Goal: Register for event/course

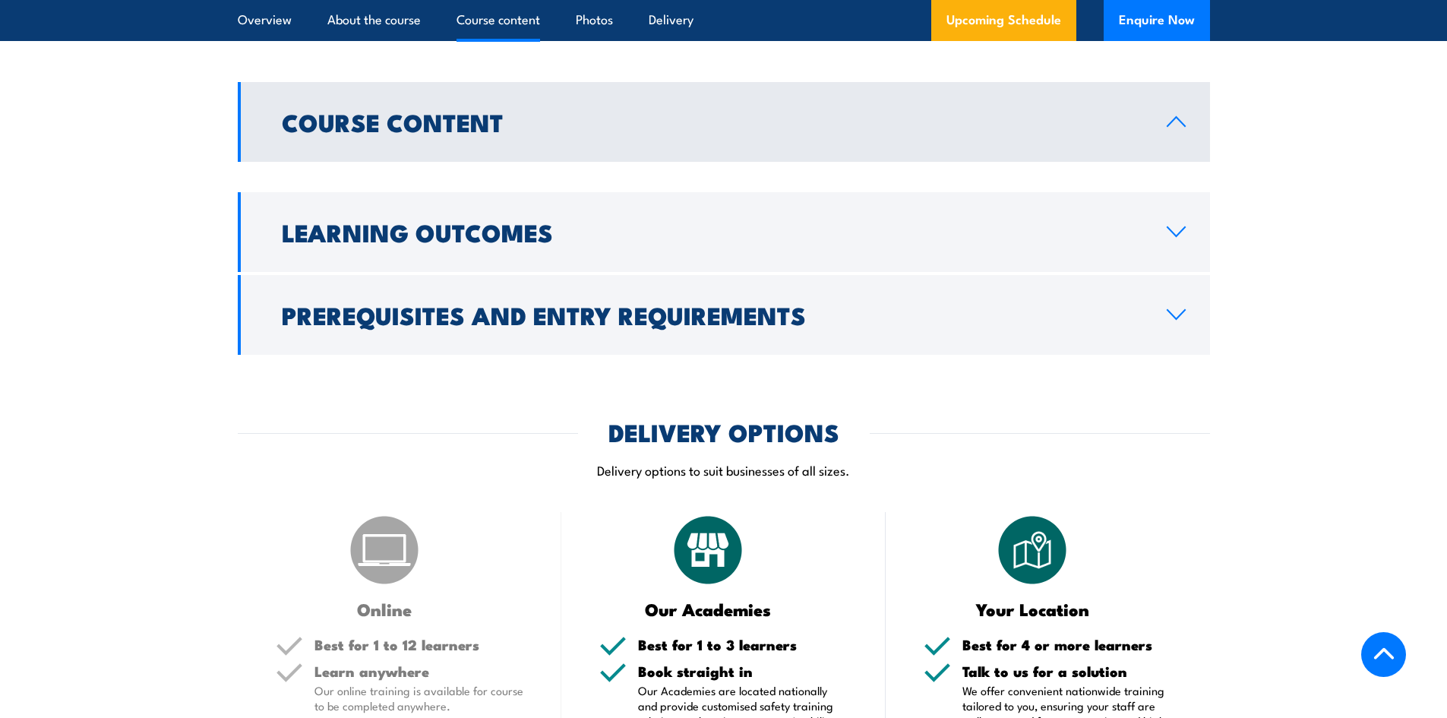
scroll to position [1215, 0]
click at [370, 131] on h2 "Course Content" at bounding box center [712, 120] width 861 height 21
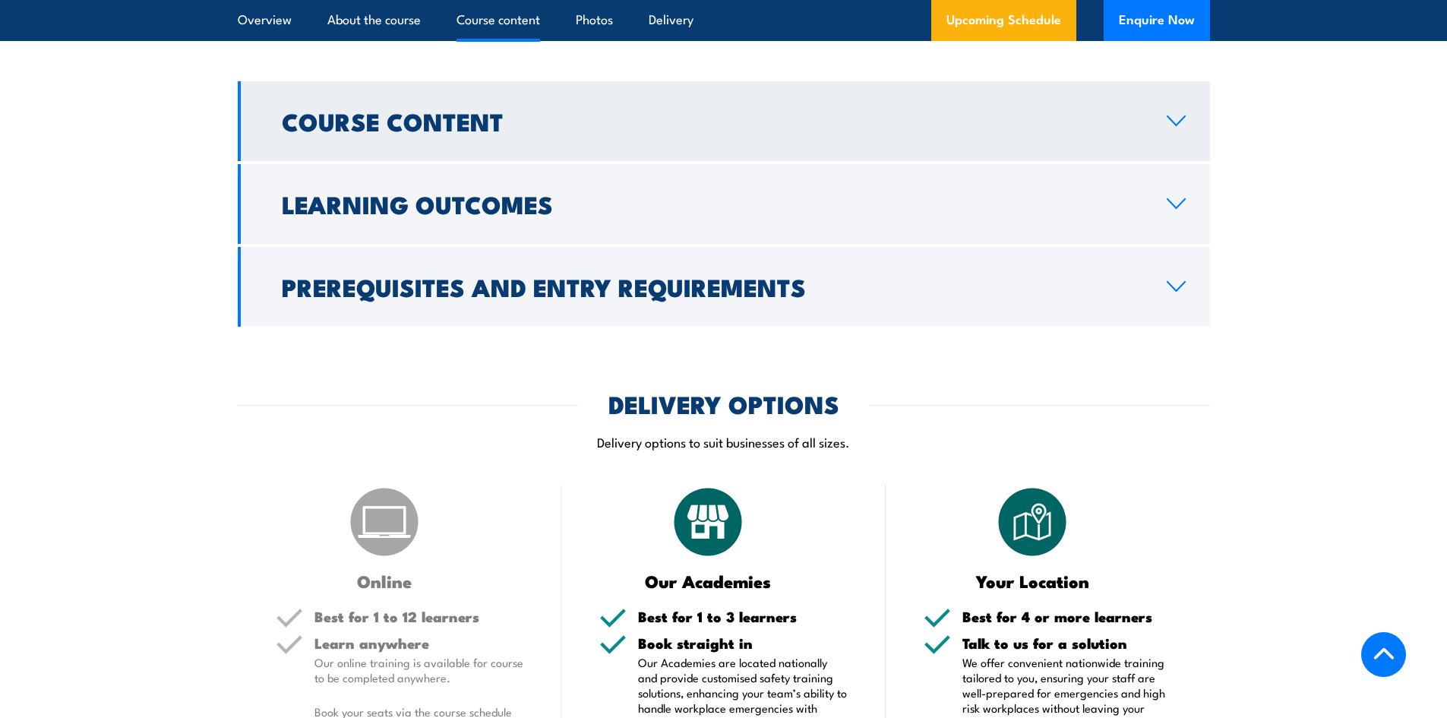
click at [386, 119] on h2 "Course Content" at bounding box center [712, 120] width 861 height 21
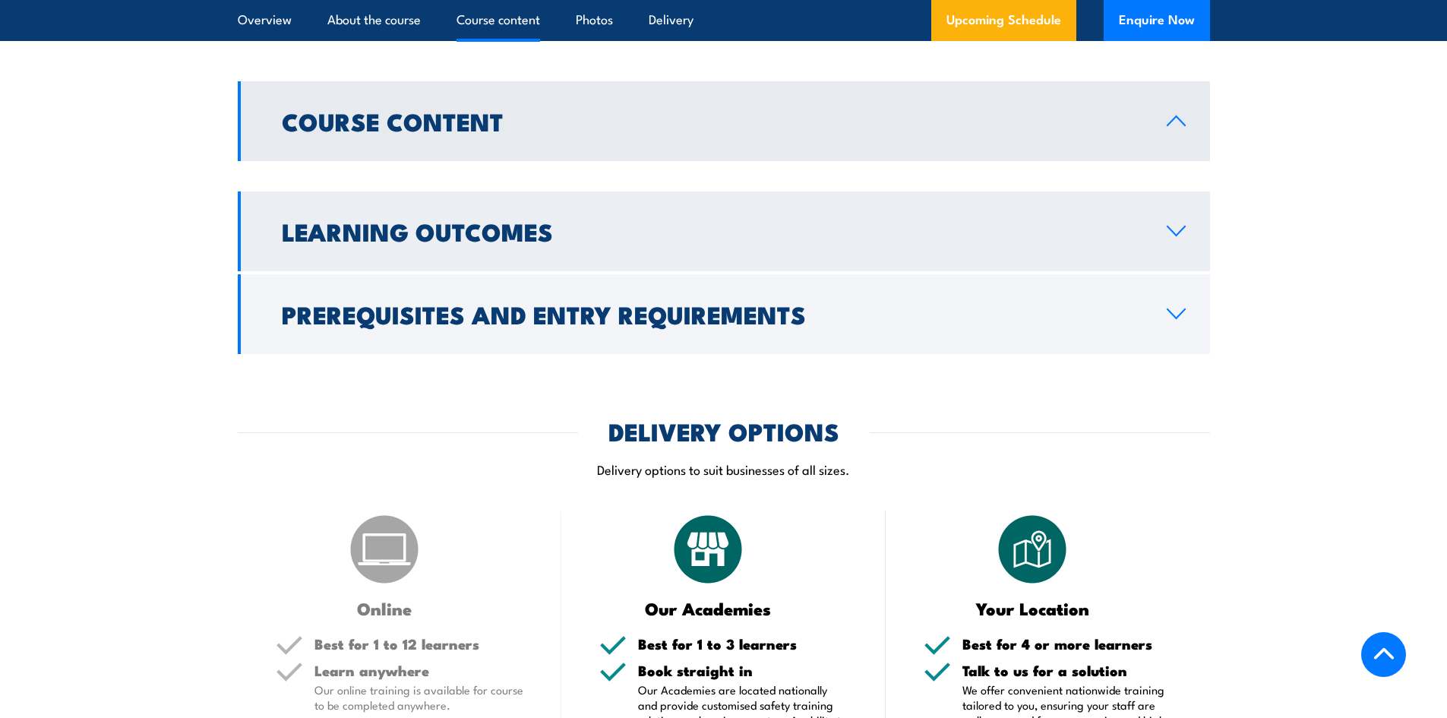
click at [474, 209] on link "Learning Outcomes" at bounding box center [724, 231] width 973 height 80
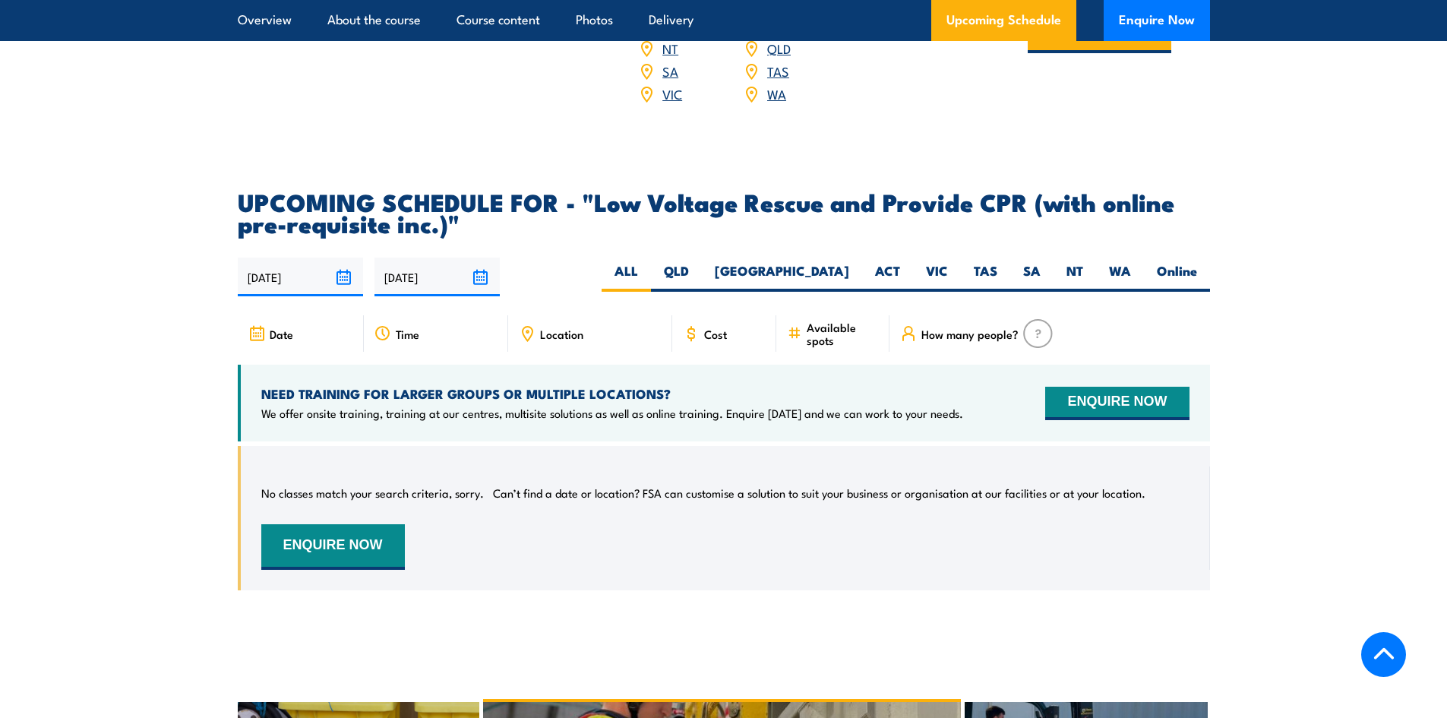
scroll to position [2051, 0]
drag, startPoint x: 910, startPoint y: 257, endPoint x: 921, endPoint y: 254, distance: 11.1
click at [916, 263] on div "ALL [GEOGRAPHIC_DATA] [GEOGRAPHIC_DATA] ACT [GEOGRAPHIC_DATA] TAS SA" at bounding box center [906, 278] width 609 height 30
click at [922, 263] on label "VIC" at bounding box center [937, 278] width 48 height 30
click at [948, 263] on input "VIC" at bounding box center [953, 268] width 10 height 10
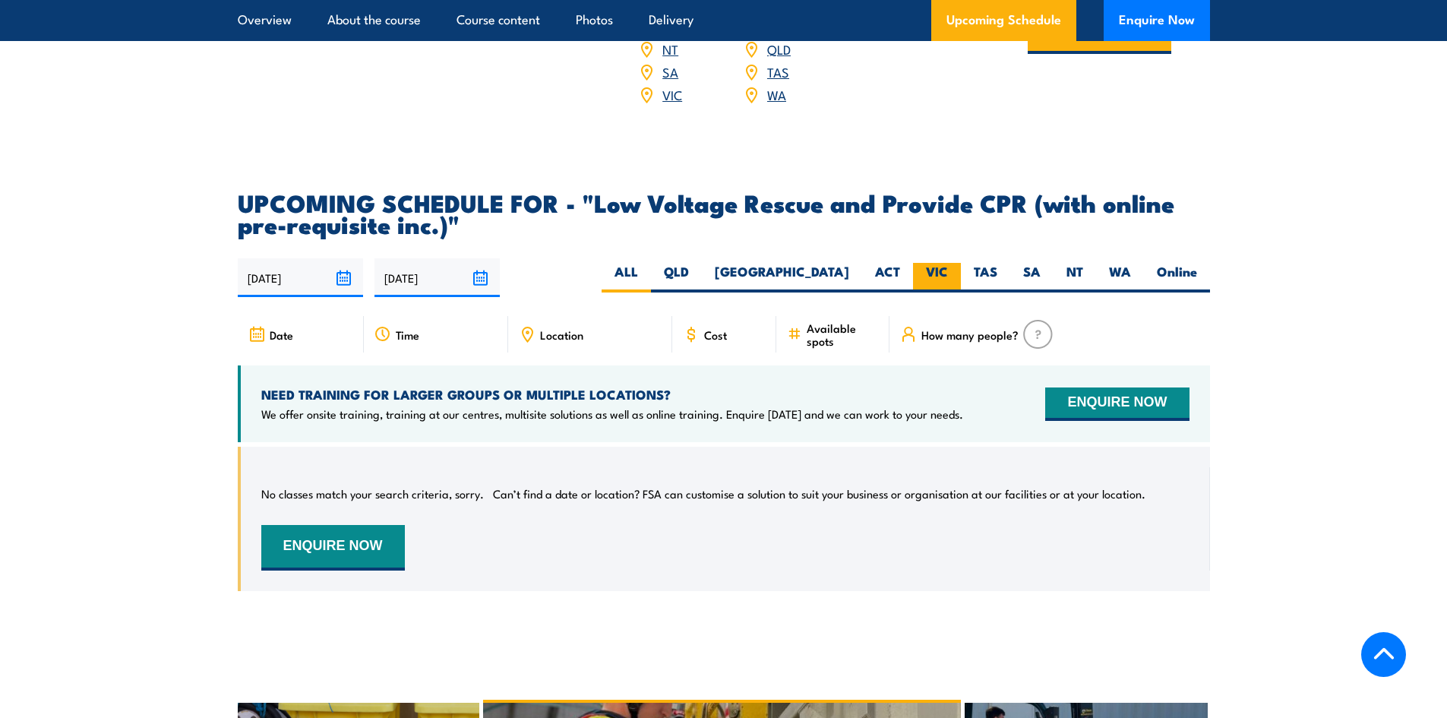
radio input "true"
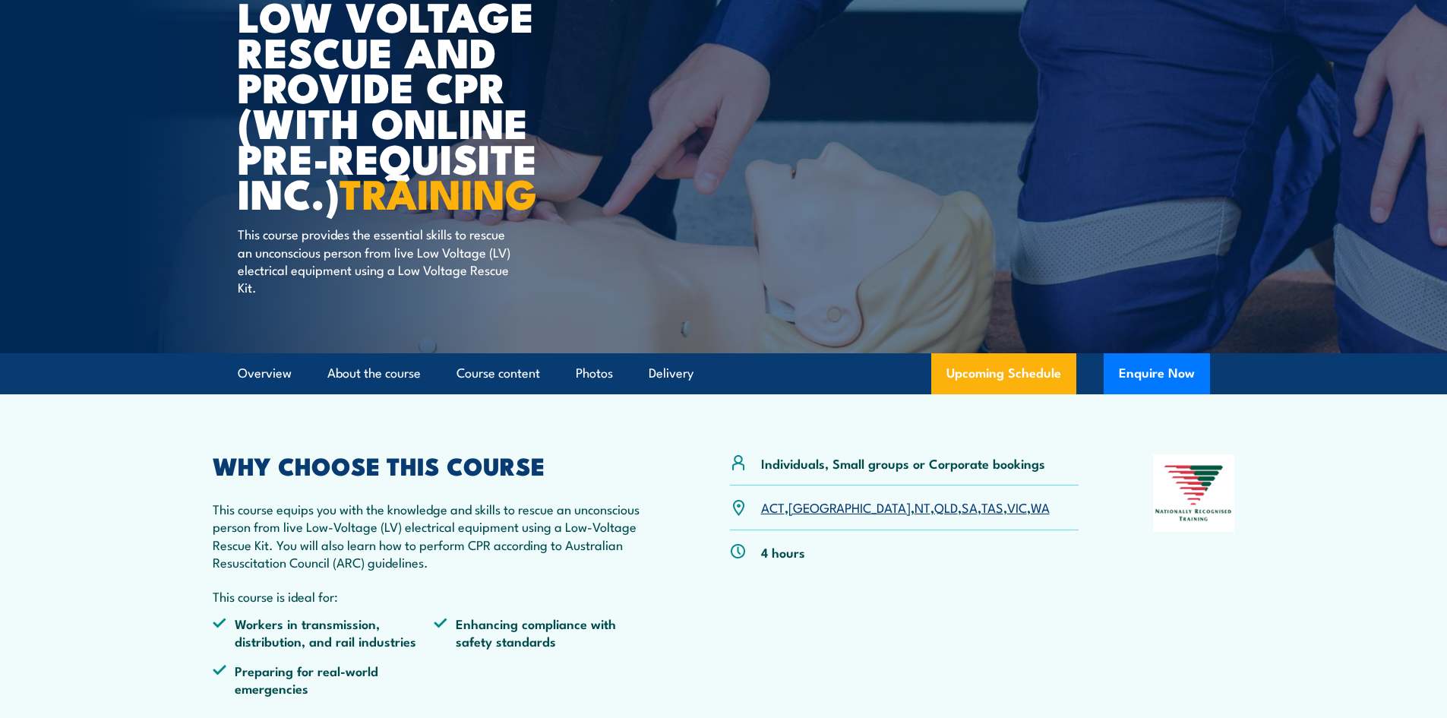
scroll to position [169, 0]
